Goal: Consume media (video, audio)

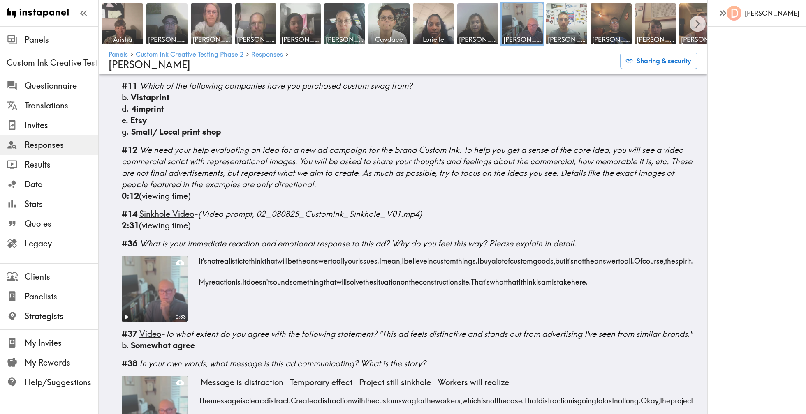
scroll to position [732, 0]
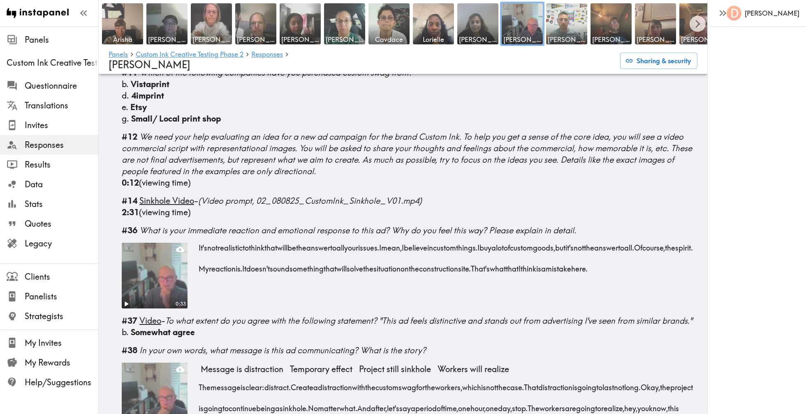
click at [173, 266] on video at bounding box center [154, 275] width 69 height 69
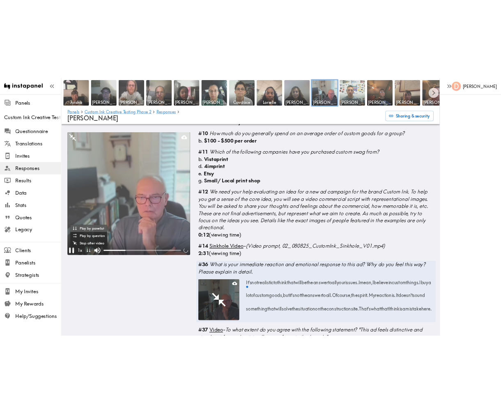
scroll to position [778, 0]
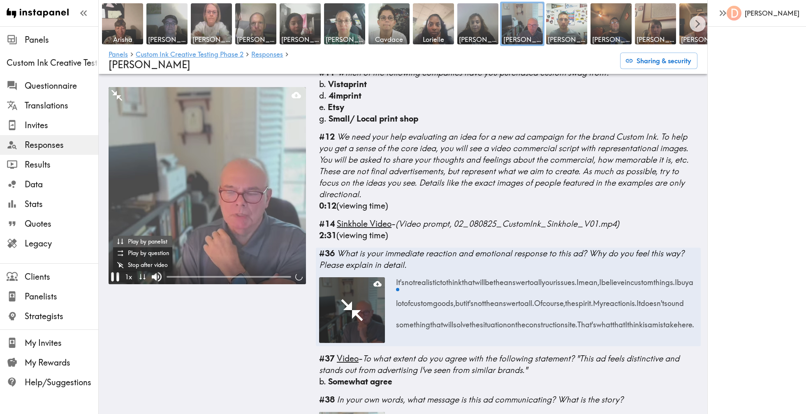
click at [115, 279] on icon "Pause" at bounding box center [115, 277] width 16 height 16
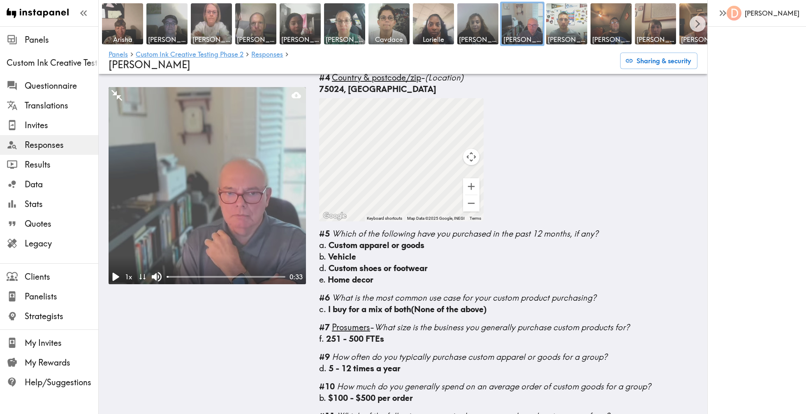
scroll to position [420, 0]
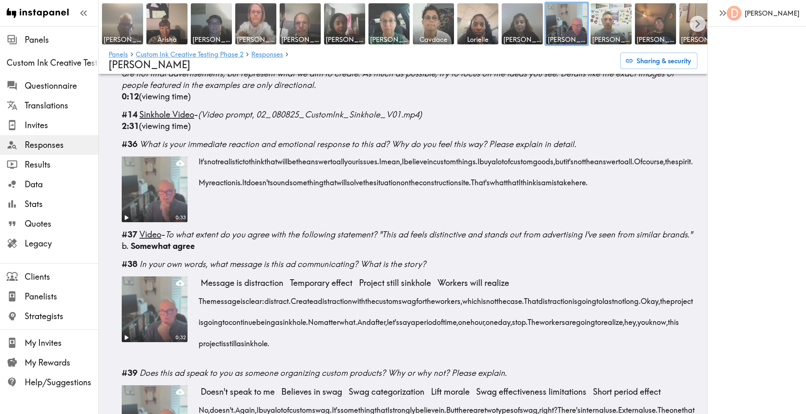
scroll to position [813, 0]
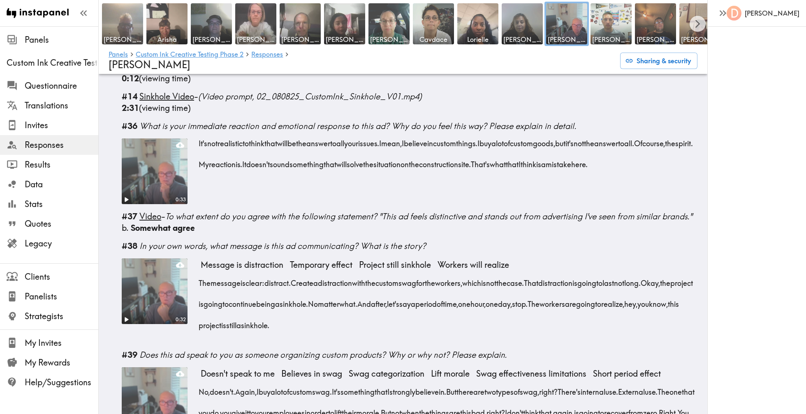
scroll to position [889, 0]
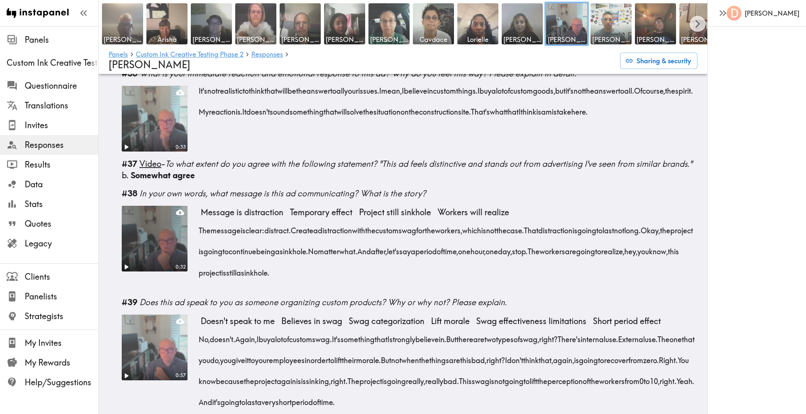
click at [136, 266] on div "0:32" at bounding box center [155, 267] width 66 height 9
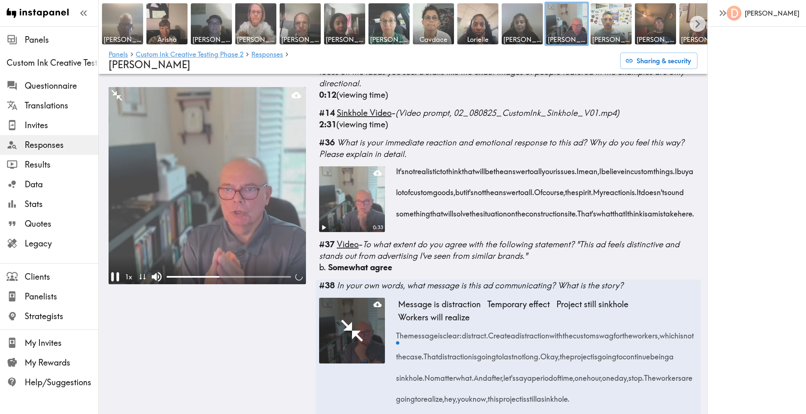
click at [115, 275] on icon "Pause" at bounding box center [115, 277] width 16 height 16
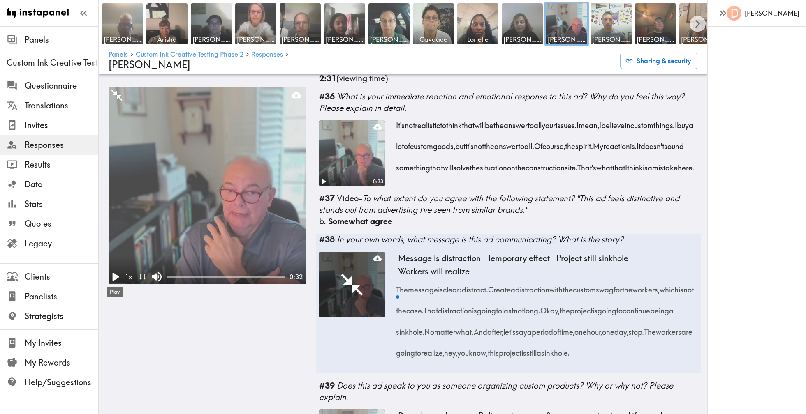
click at [115, 276] on icon "Play" at bounding box center [116, 277] width 7 height 8
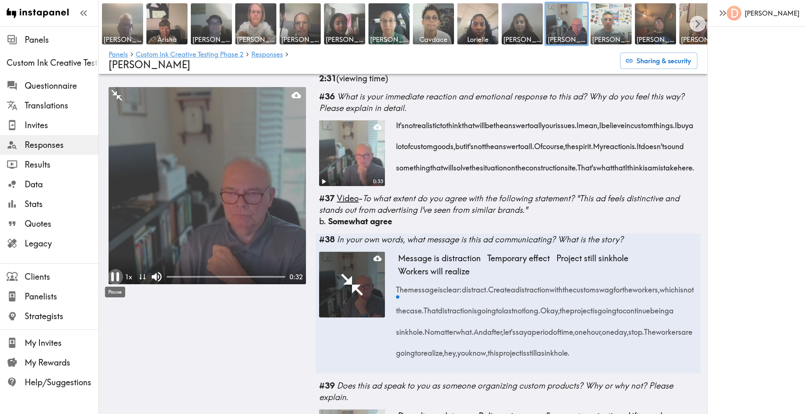
click at [119, 278] on icon "Pause" at bounding box center [115, 277] width 16 height 16
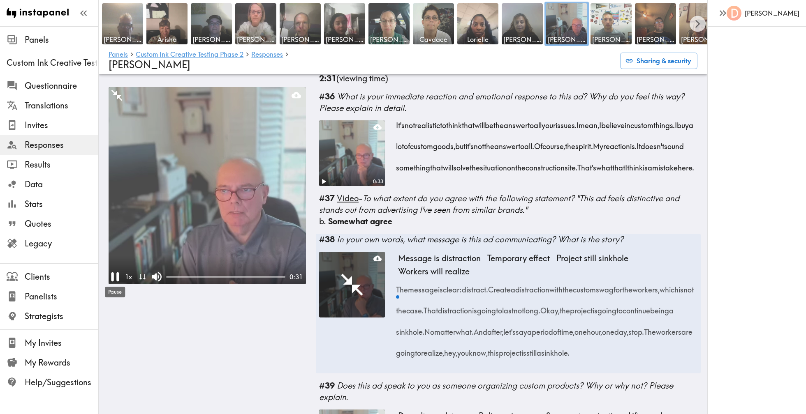
click at [119, 278] on icon "Pause" at bounding box center [115, 277] width 16 height 16
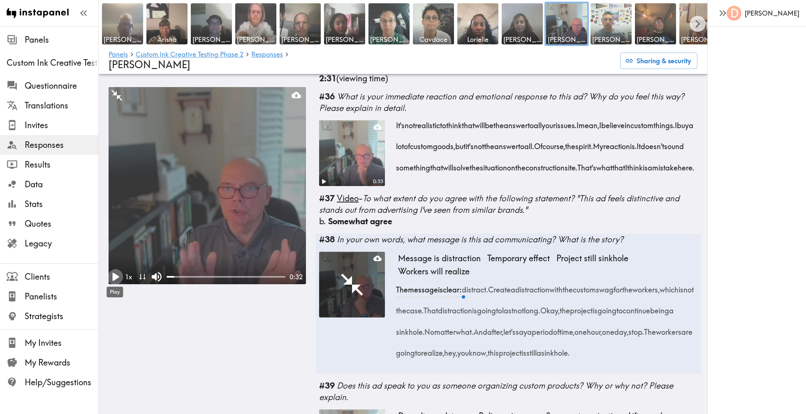
click at [112, 276] on icon "Play" at bounding box center [115, 277] width 16 height 16
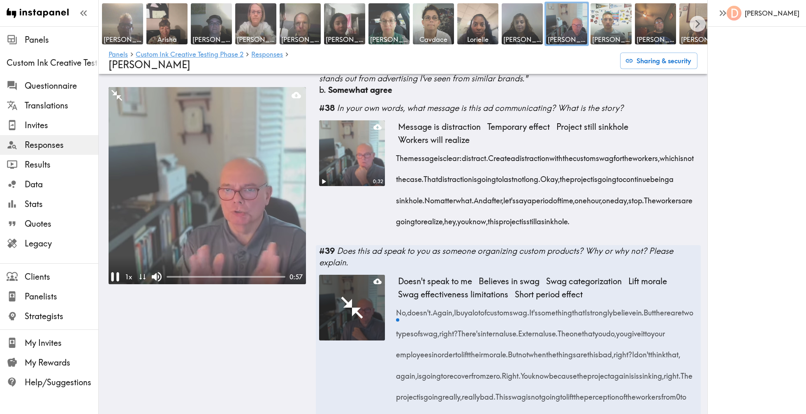
scroll to position [1140, 0]
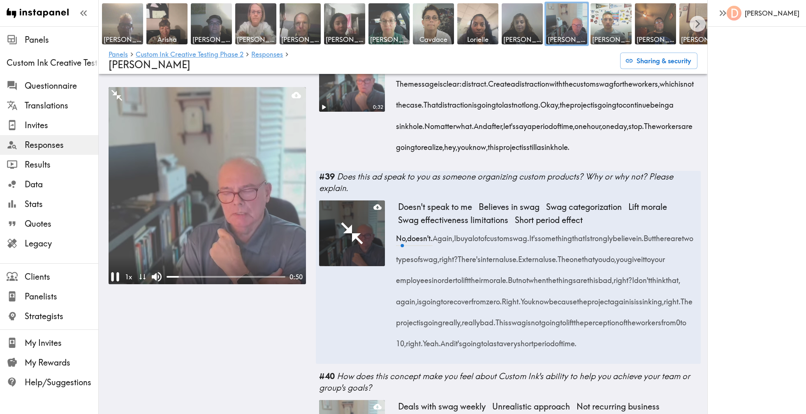
click at [114, 279] on icon "Pause" at bounding box center [115, 277] width 16 height 16
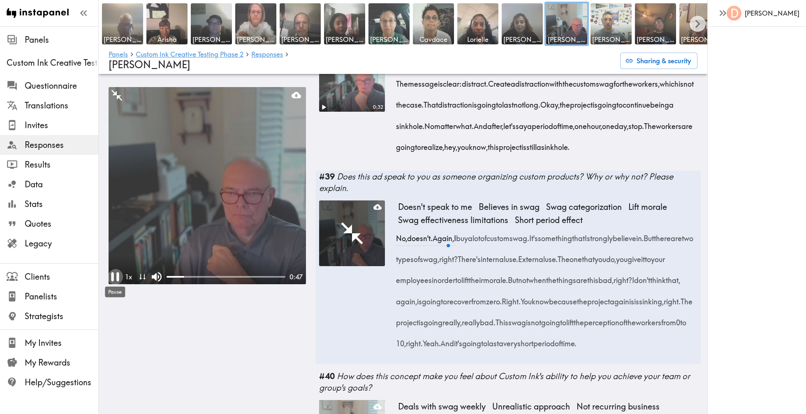
click at [113, 279] on icon "Pause" at bounding box center [115, 276] width 8 height 9
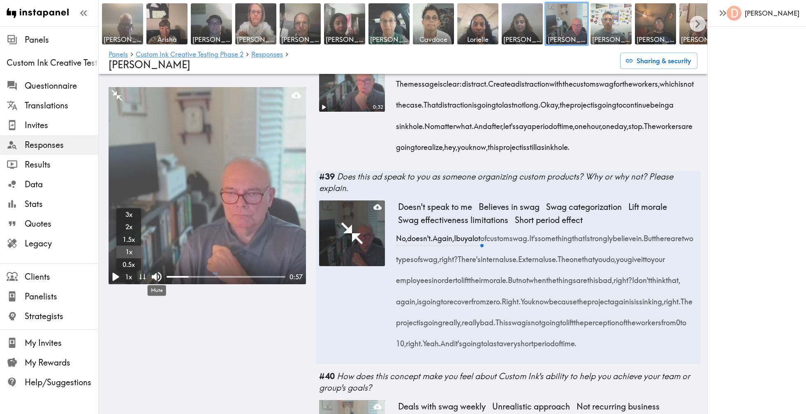
click at [653, 246] on span "there" at bounding box center [661, 235] width 17 height 21
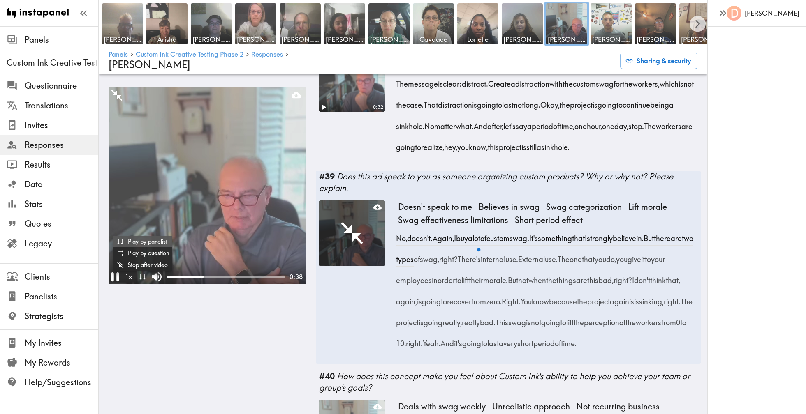
click at [116, 275] on icon "Pause" at bounding box center [115, 277] width 16 height 16
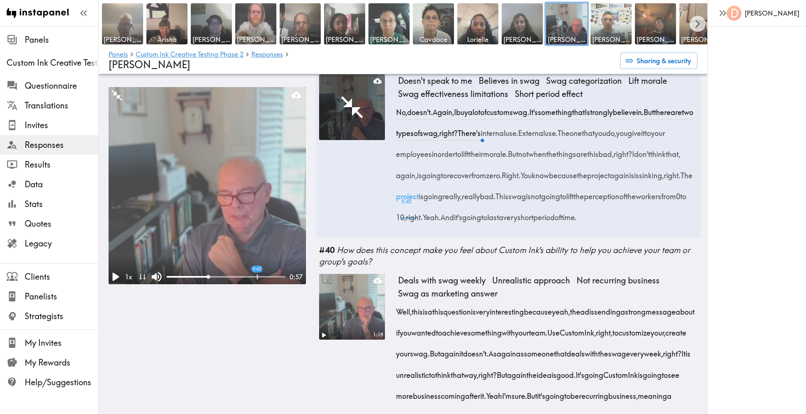
scroll to position [1277, 0]
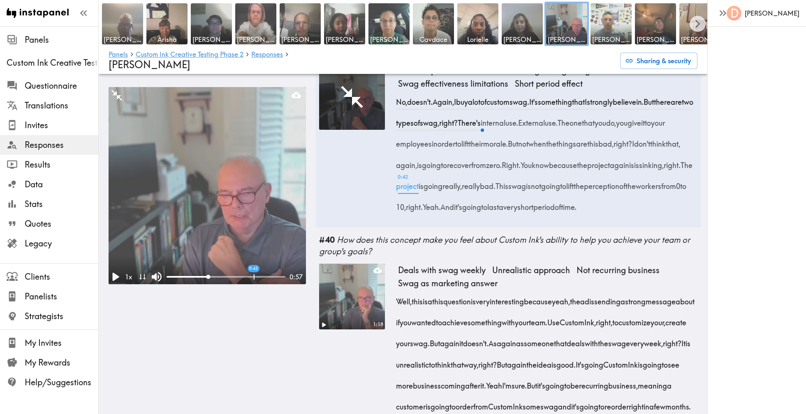
click at [441, 173] on span "going" at bounding box center [431, 162] width 19 height 21
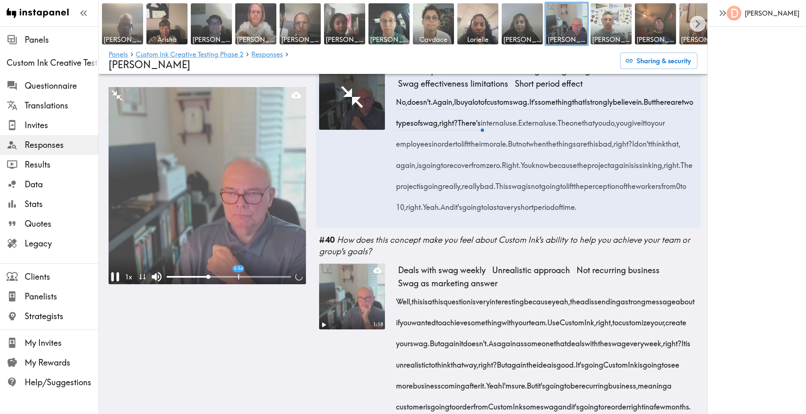
click at [441, 173] on span "going" at bounding box center [431, 162] width 19 height 21
click at [471, 173] on span "recover" at bounding box center [459, 162] width 24 height 21
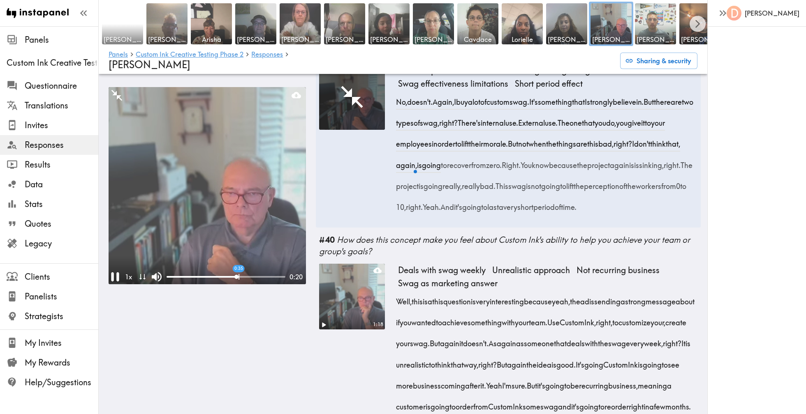
click at [175, 222] on video at bounding box center [207, 185] width 197 height 197
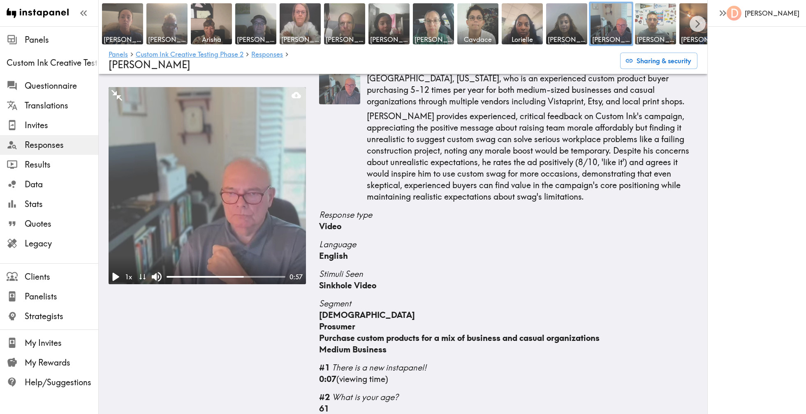
scroll to position [0, 0]
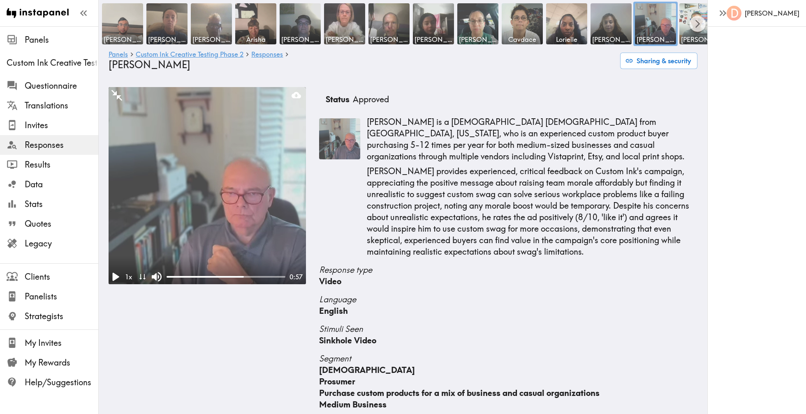
click at [194, 189] on video at bounding box center [207, 185] width 197 height 197
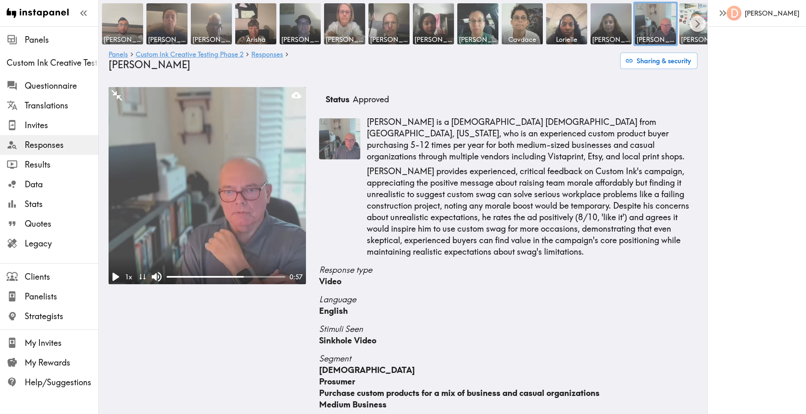
click at [237, 279] on div at bounding box center [225, 277] width 119 height 8
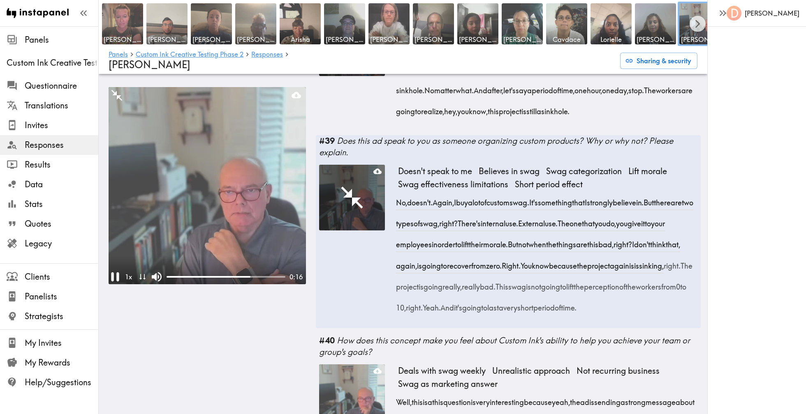
scroll to position [1968, 0]
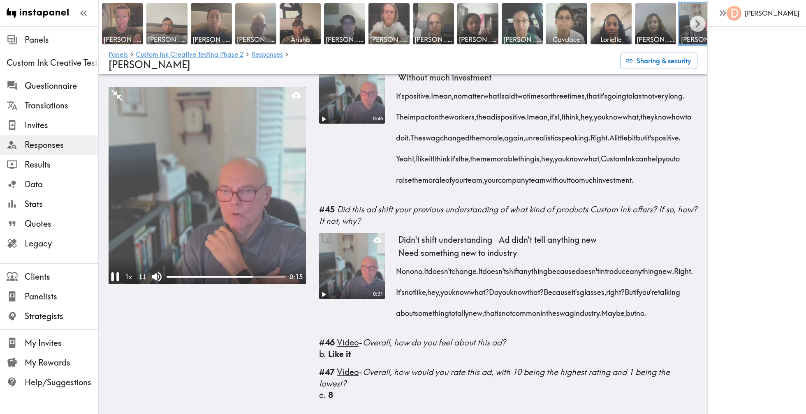
click at [268, 221] on video at bounding box center [207, 185] width 197 height 197
